Goal: Navigation & Orientation: Find specific page/section

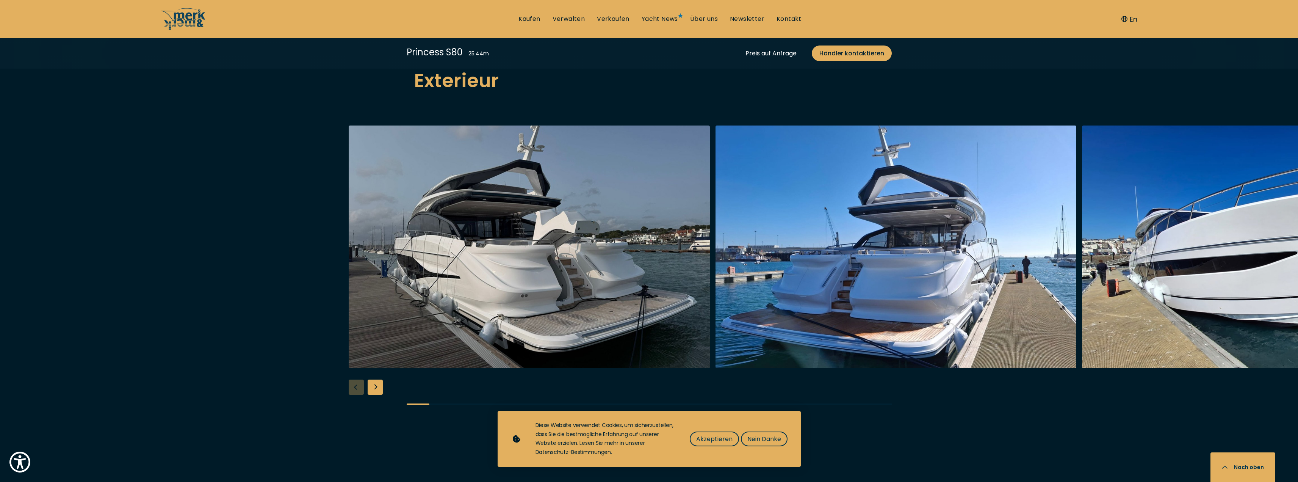
scroll to position [986, 0]
click at [371, 379] on div "Next slide" at bounding box center [375, 386] width 15 height 15
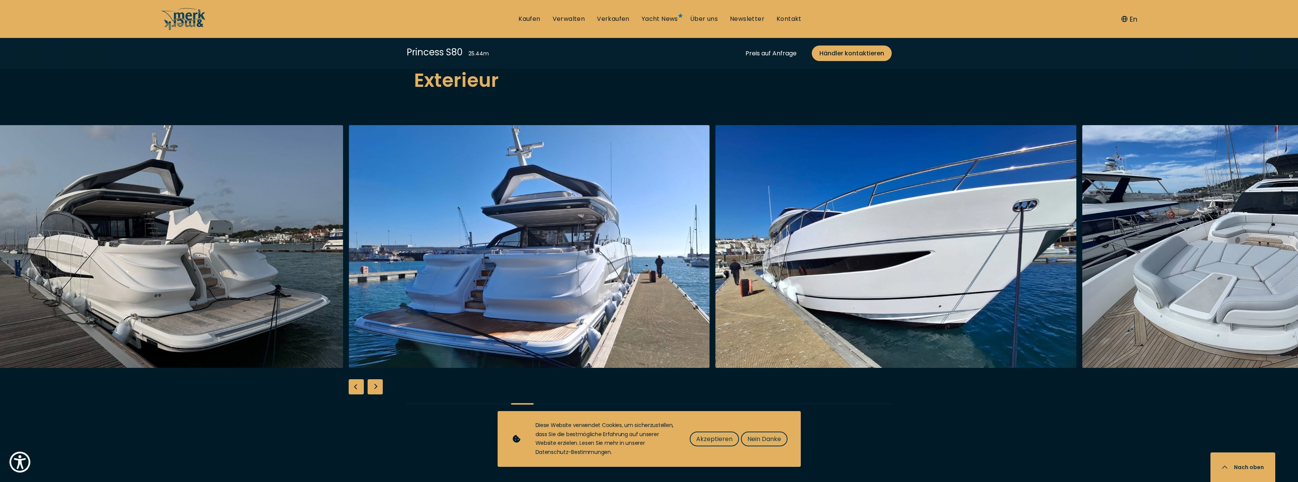
click at [371, 379] on div "Next slide" at bounding box center [375, 386] width 15 height 15
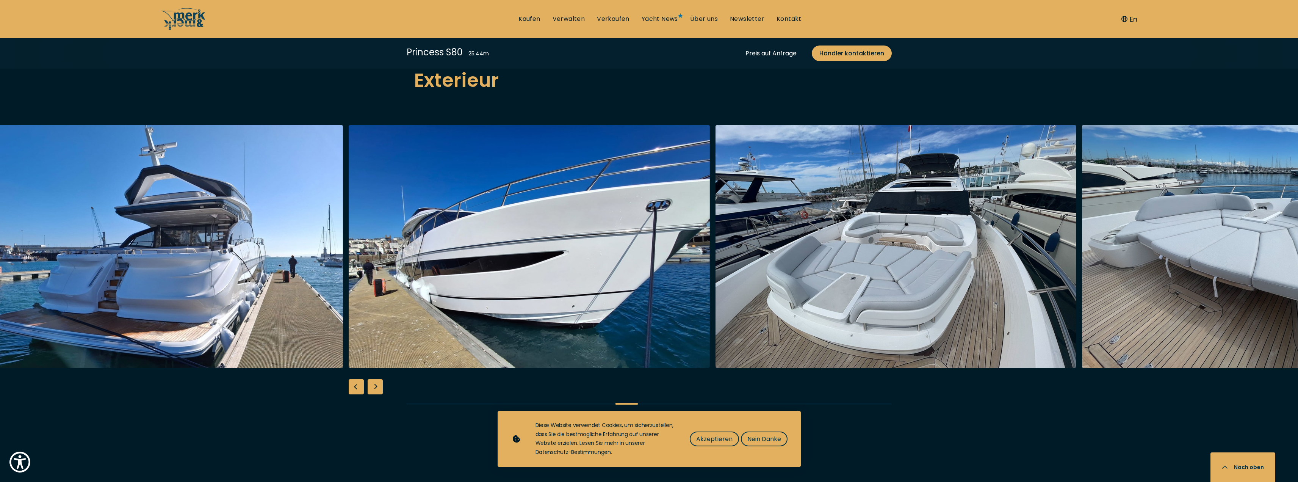
click at [371, 379] on div "Next slide" at bounding box center [375, 386] width 15 height 15
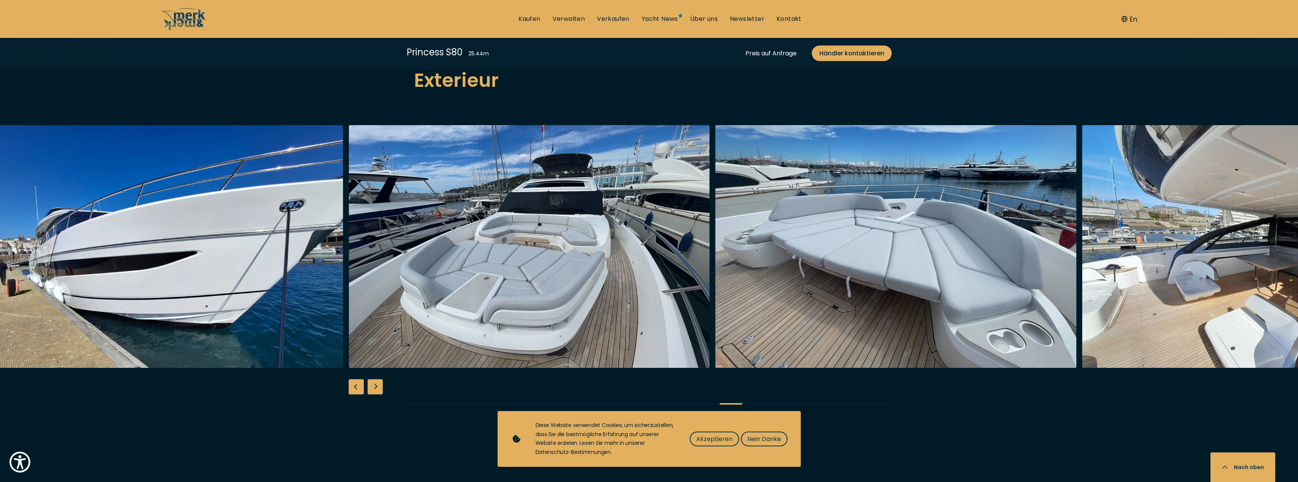
click at [371, 379] on div "Next slide" at bounding box center [375, 386] width 15 height 15
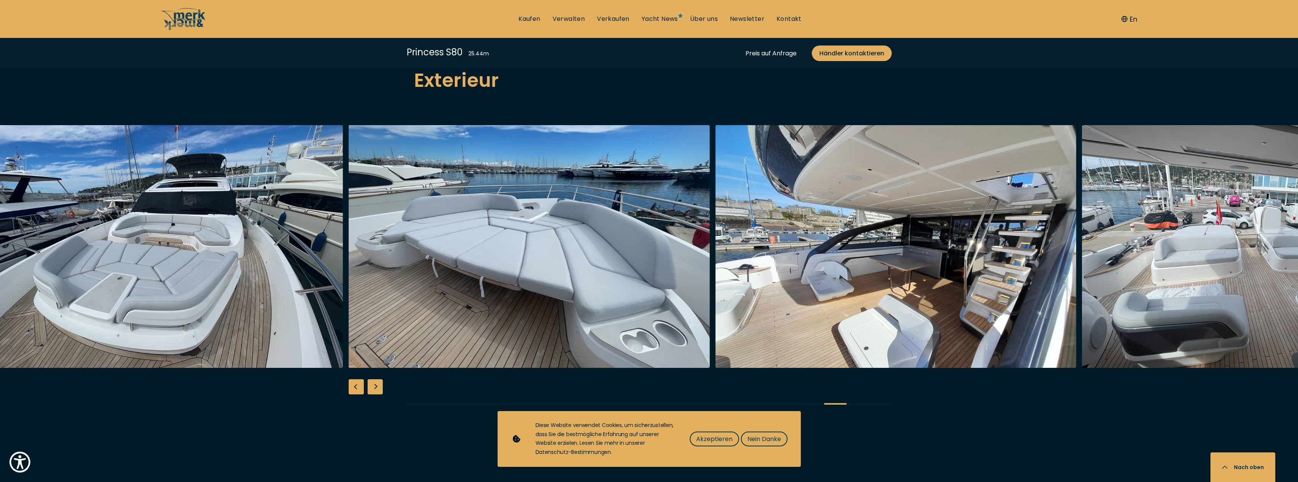
click at [371, 379] on div "Next slide" at bounding box center [375, 386] width 15 height 15
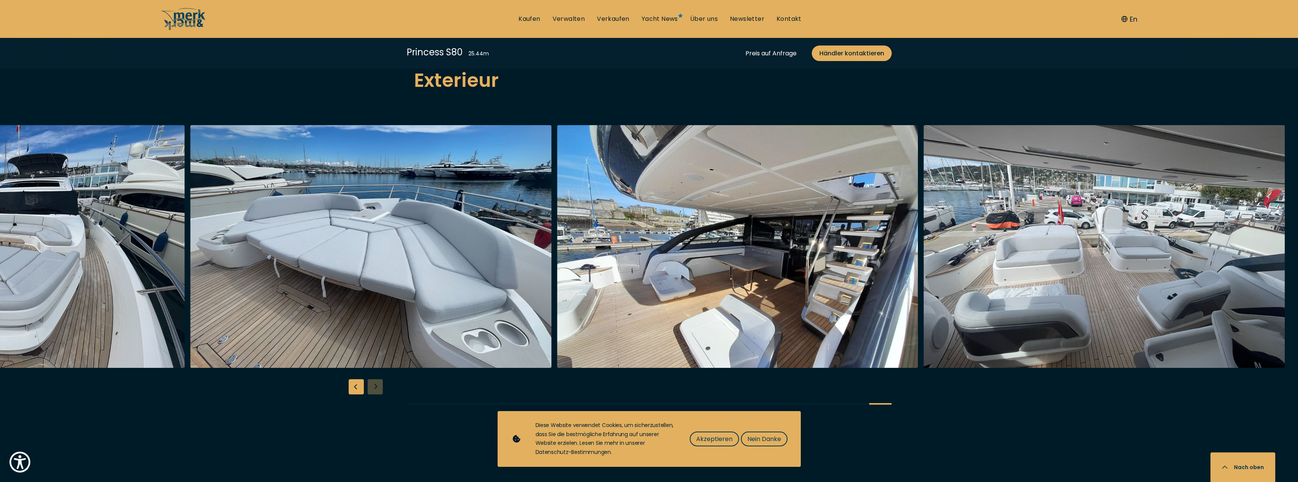
click at [371, 364] on div at bounding box center [649, 271] width 1298 height 292
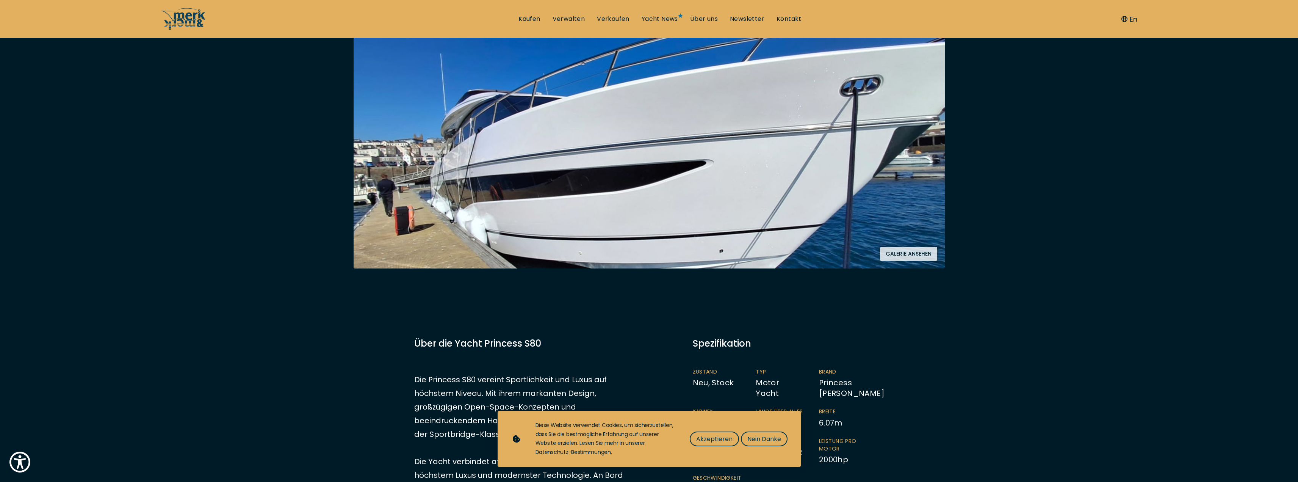
scroll to position [152, 0]
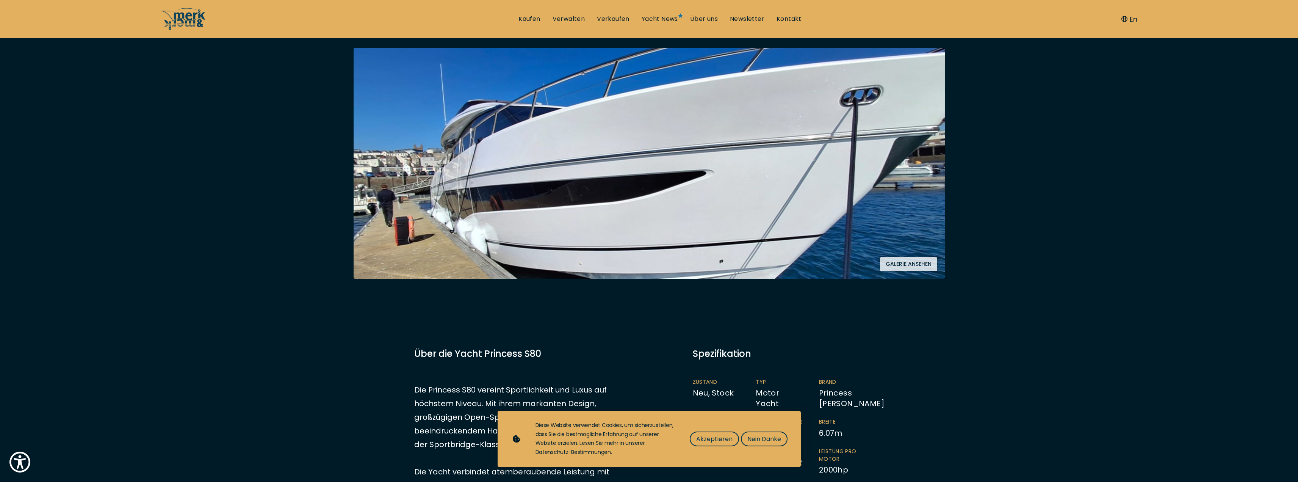
click at [898, 257] on button "Galerie ansehen" at bounding box center [908, 264] width 57 height 14
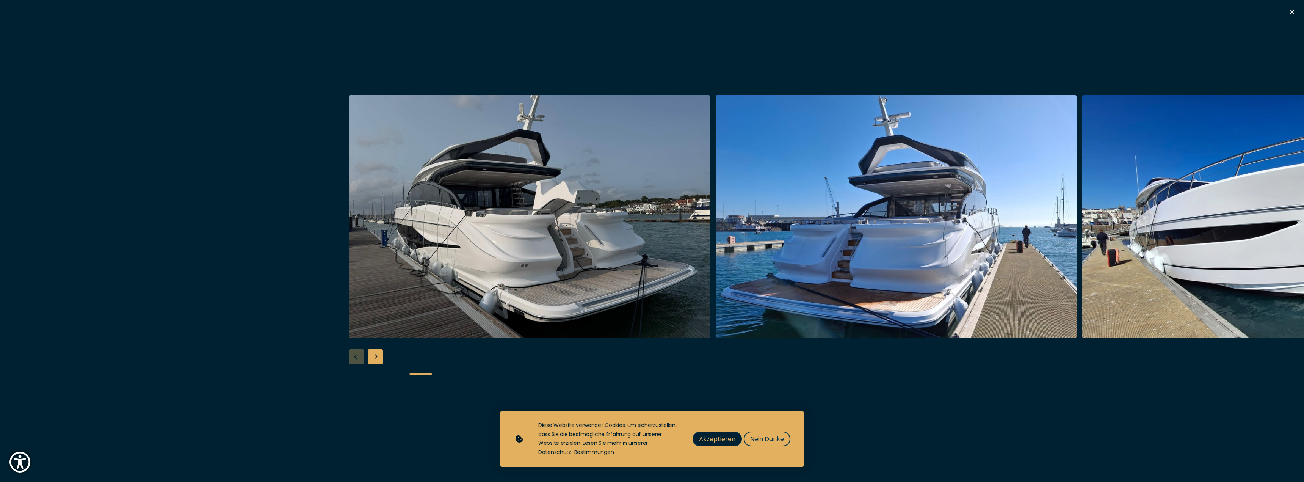
click at [713, 434] on span "Akzeptieren" at bounding box center [717, 438] width 36 height 9
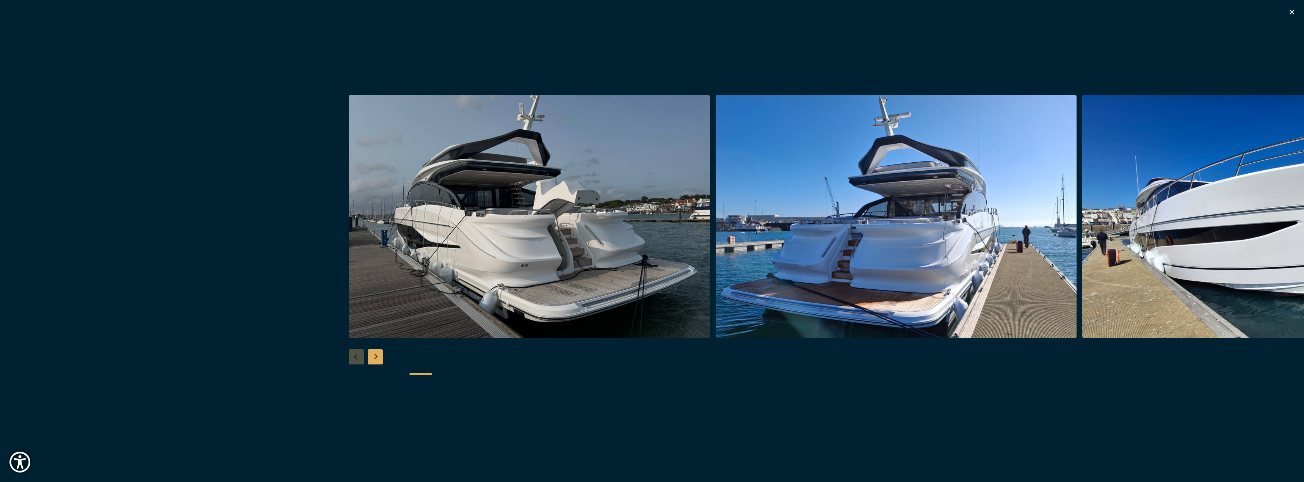
click at [1294, 14] on icon "button" at bounding box center [1291, 12] width 9 height 9
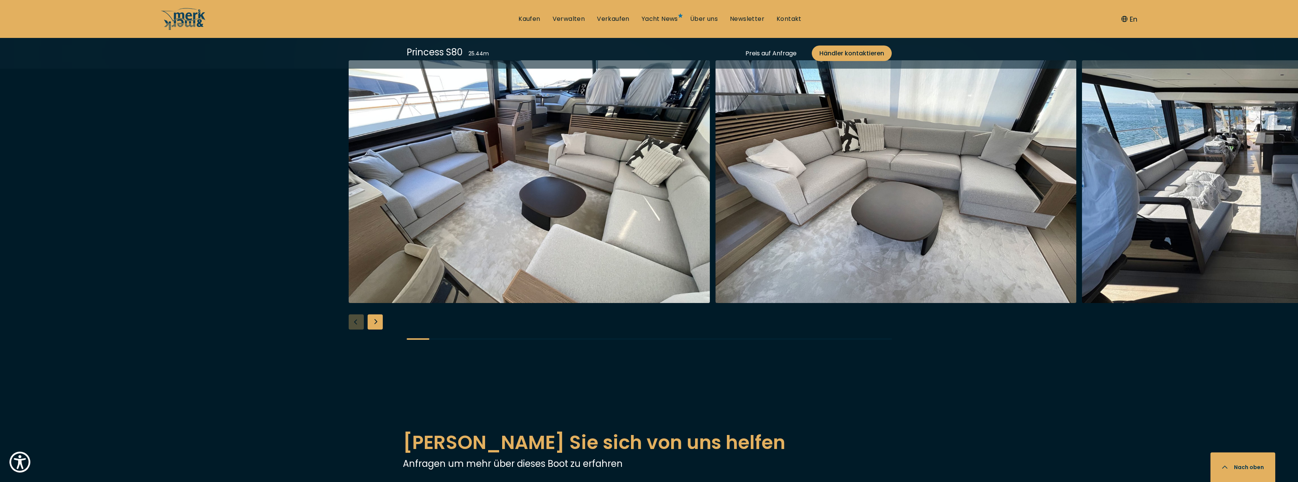
scroll to position [1478, 0]
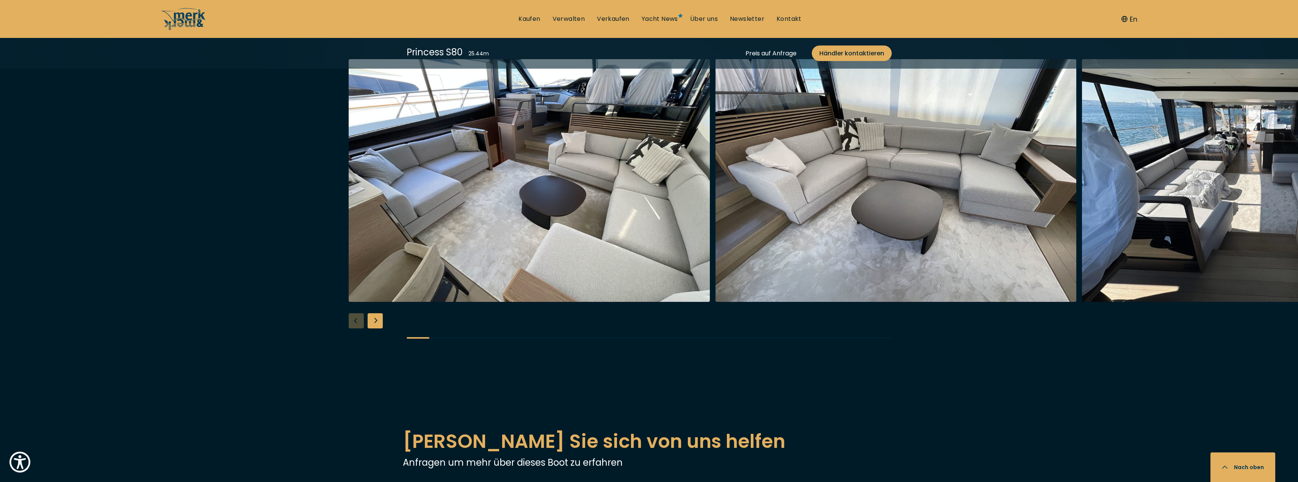
click at [378, 313] on div "Next slide" at bounding box center [375, 320] width 15 height 15
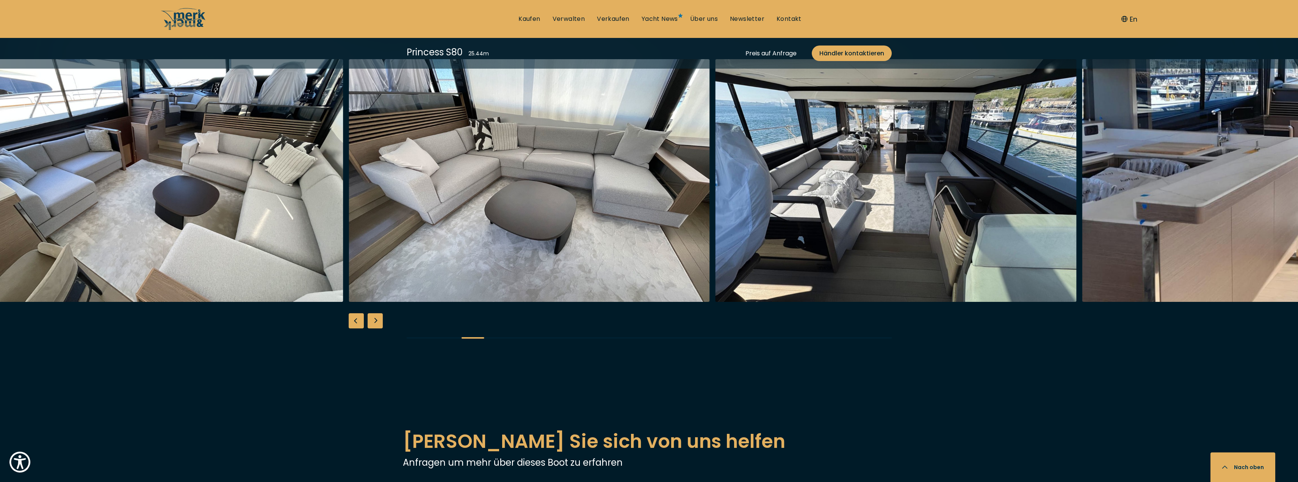
click at [378, 313] on div "Next slide" at bounding box center [375, 320] width 15 height 15
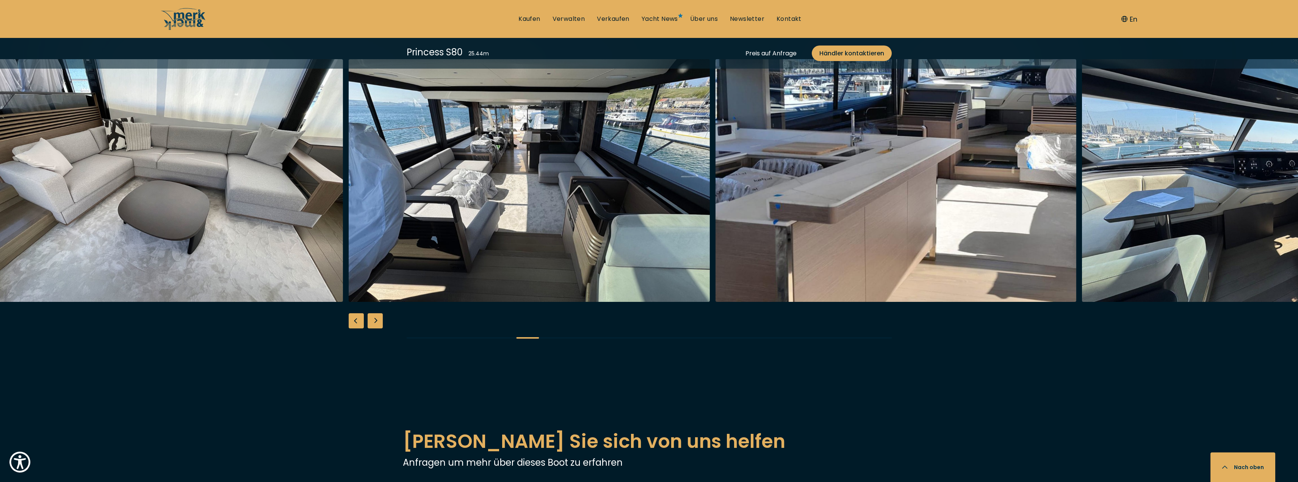
click at [378, 313] on div "Next slide" at bounding box center [375, 320] width 15 height 15
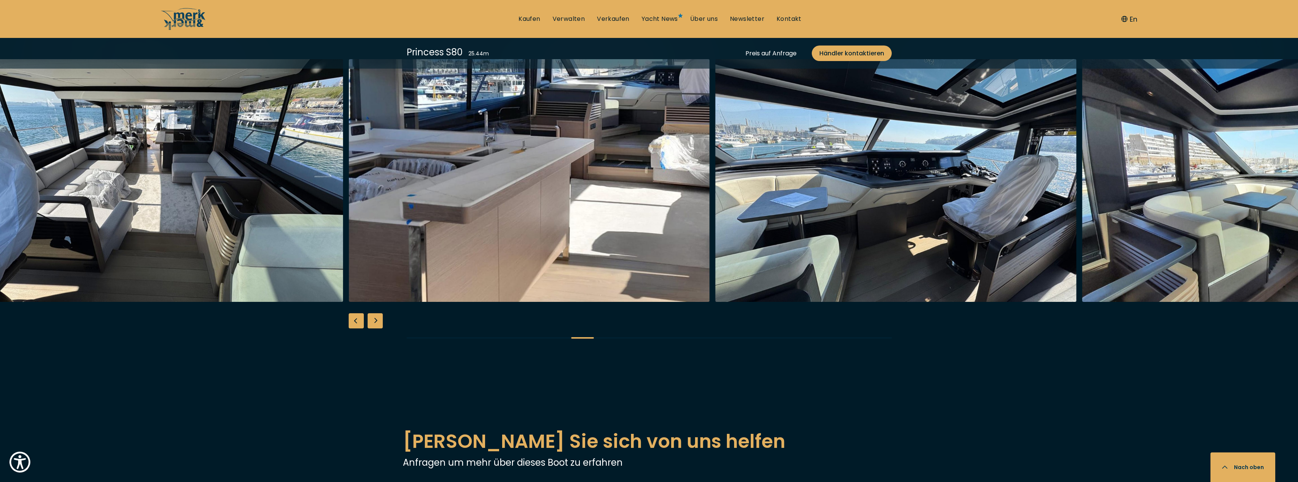
click at [378, 313] on div "Next slide" at bounding box center [375, 320] width 15 height 15
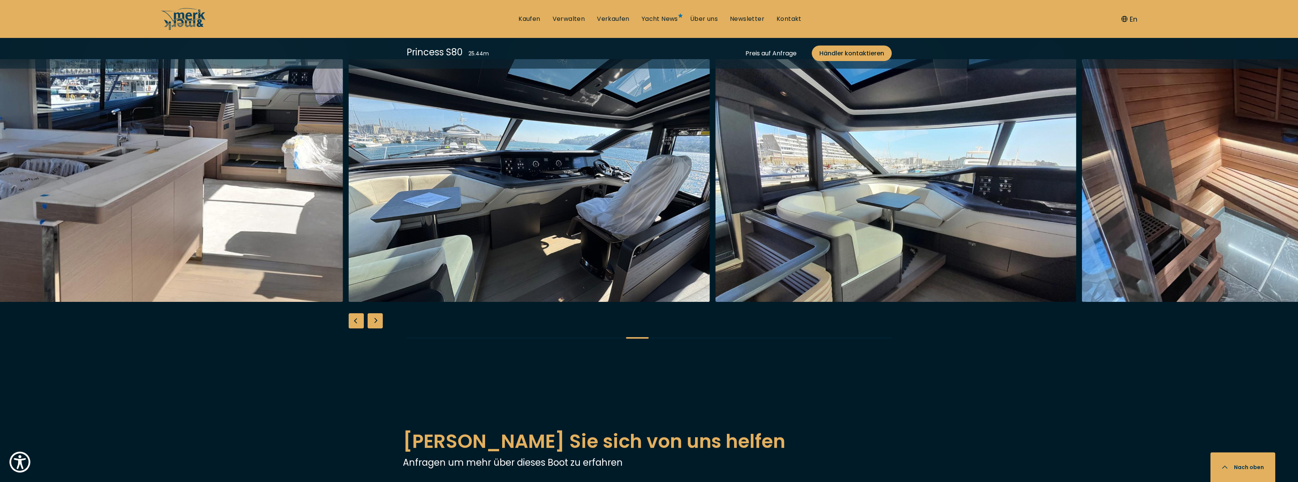
click at [378, 313] on div "Next slide" at bounding box center [375, 320] width 15 height 15
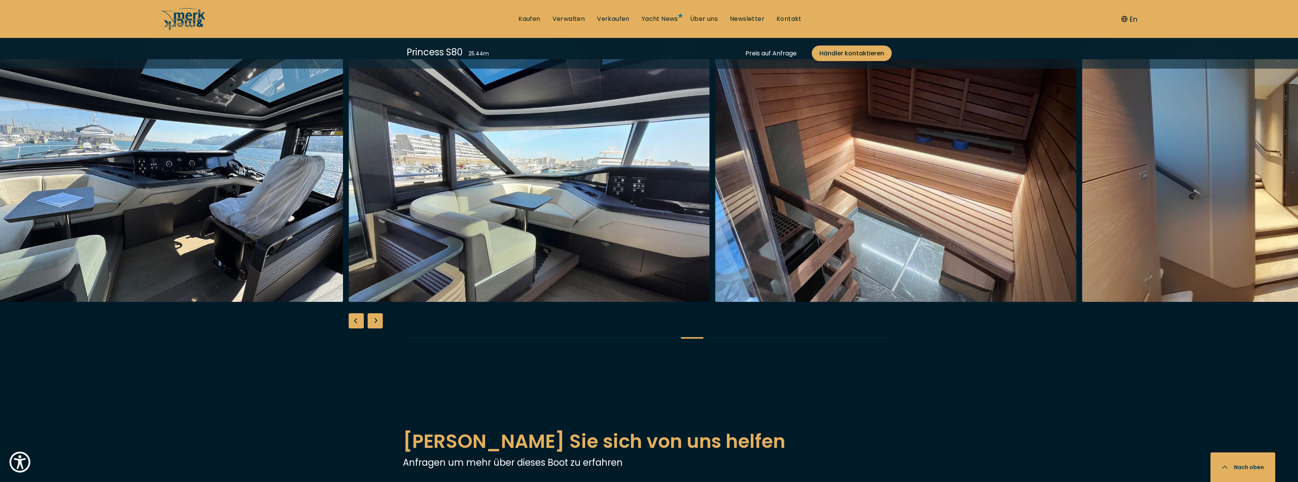
click at [378, 313] on div "Next slide" at bounding box center [375, 320] width 15 height 15
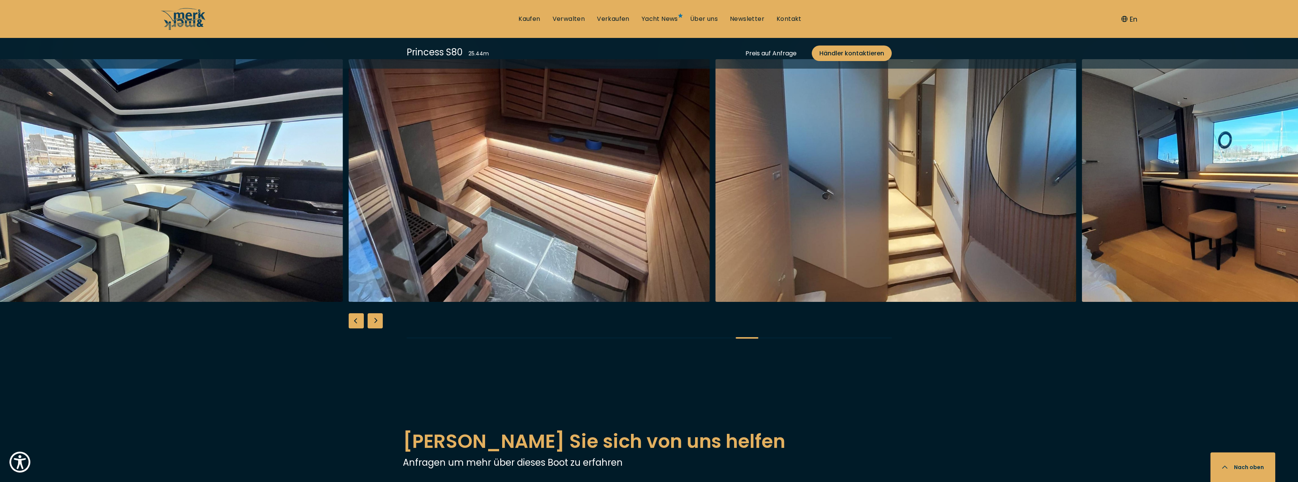
click at [378, 313] on div "Next slide" at bounding box center [375, 320] width 15 height 15
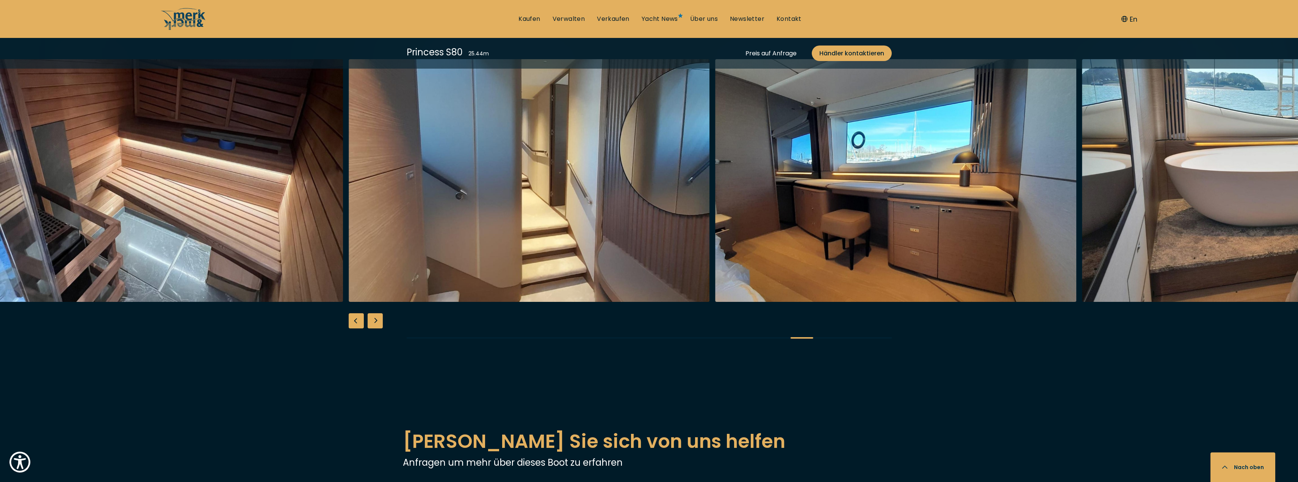
click at [378, 313] on div "Next slide" at bounding box center [375, 320] width 15 height 15
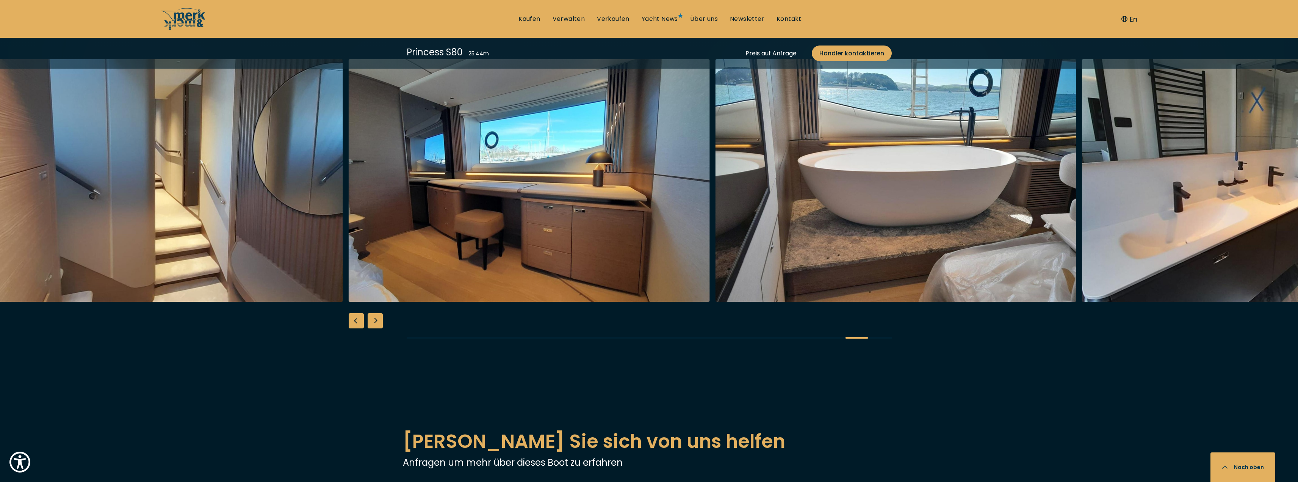
click at [378, 313] on div "Next slide" at bounding box center [375, 320] width 15 height 15
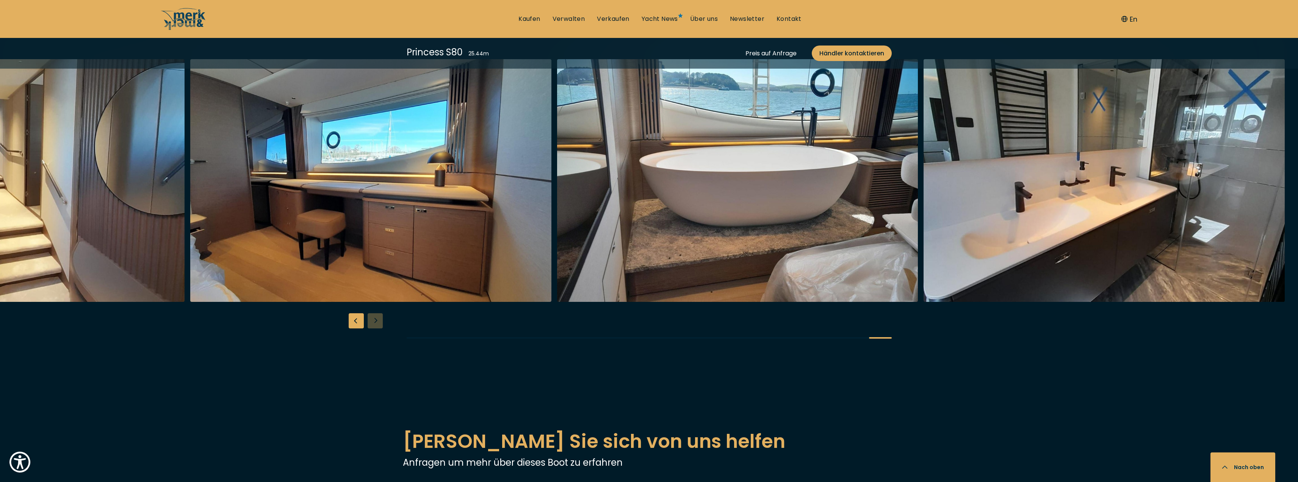
click at [378, 302] on div at bounding box center [649, 205] width 1298 height 292
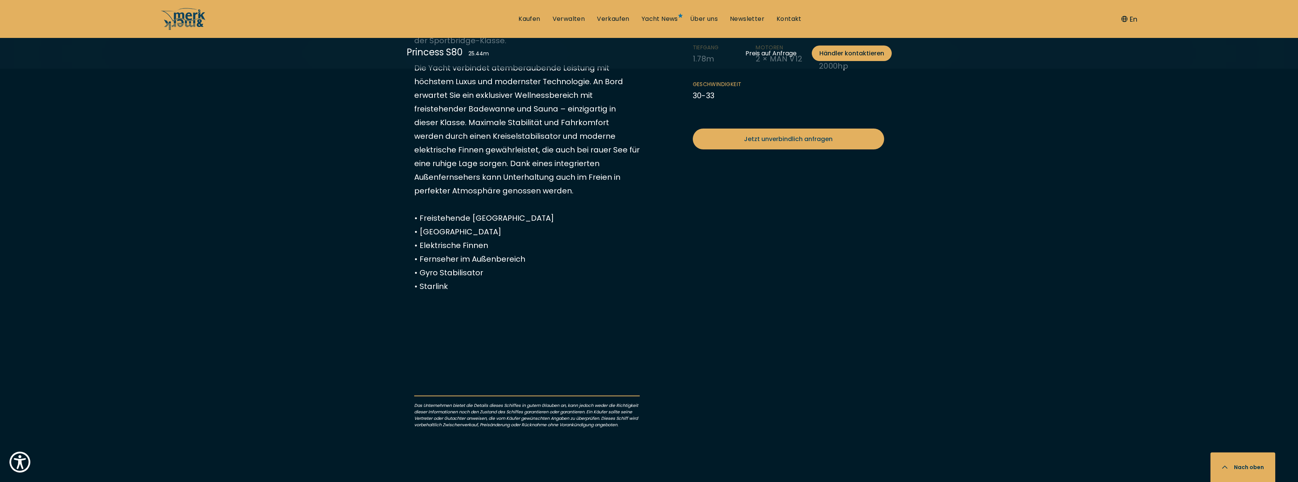
scroll to position [455, 0]
